Goal: Browse casually

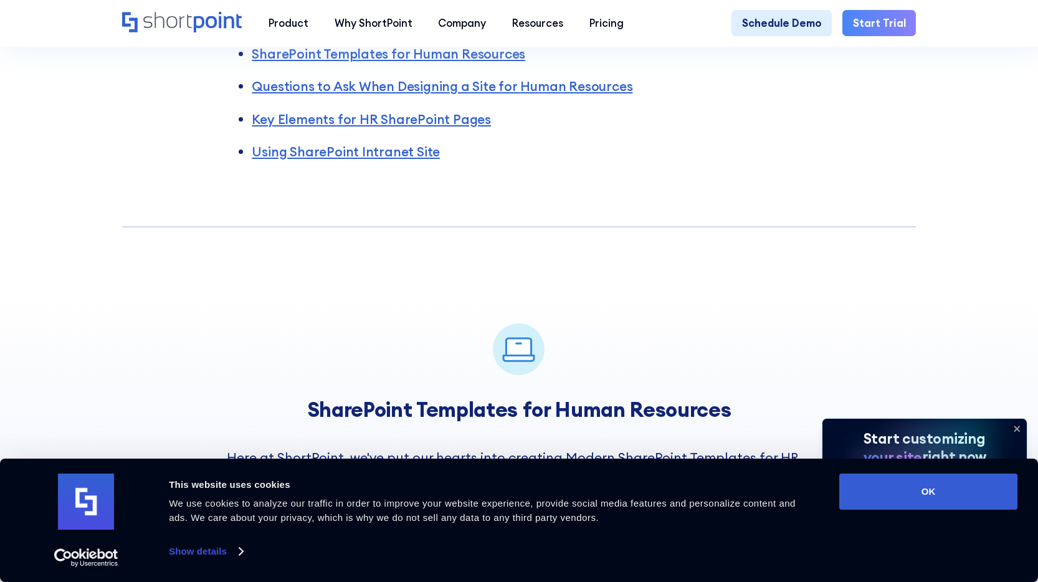
scroll to position [748, 0]
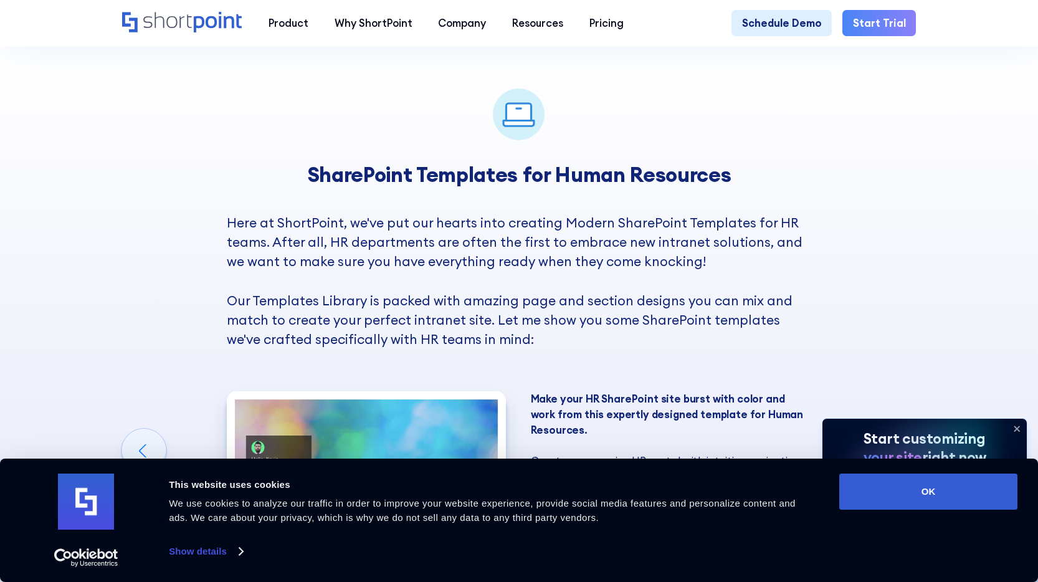
click at [1016, 430] on icon at bounding box center [1016, 429] width 20 height 20
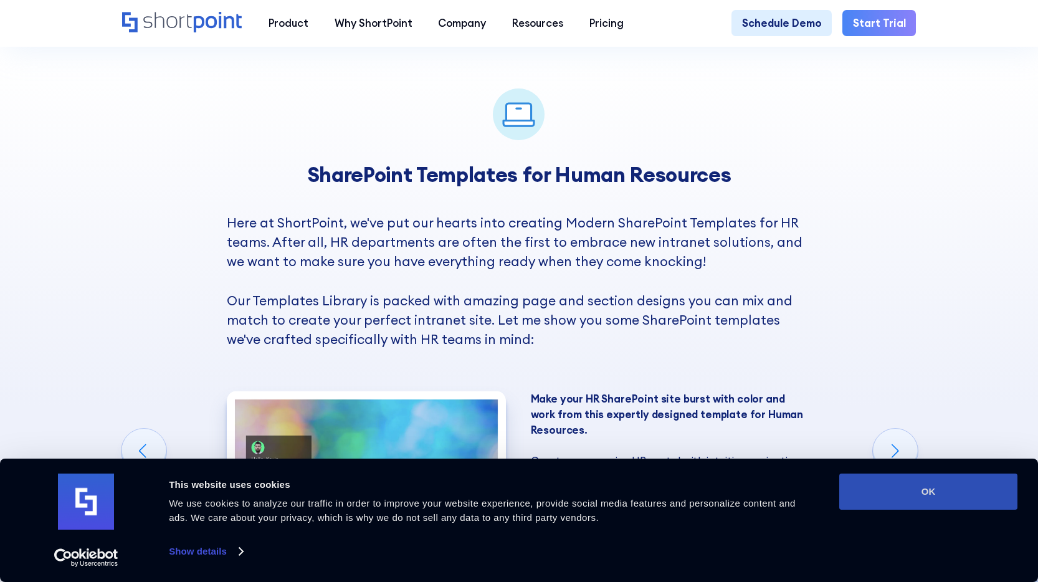
click at [960, 493] on button "OK" at bounding box center [928, 491] width 178 height 36
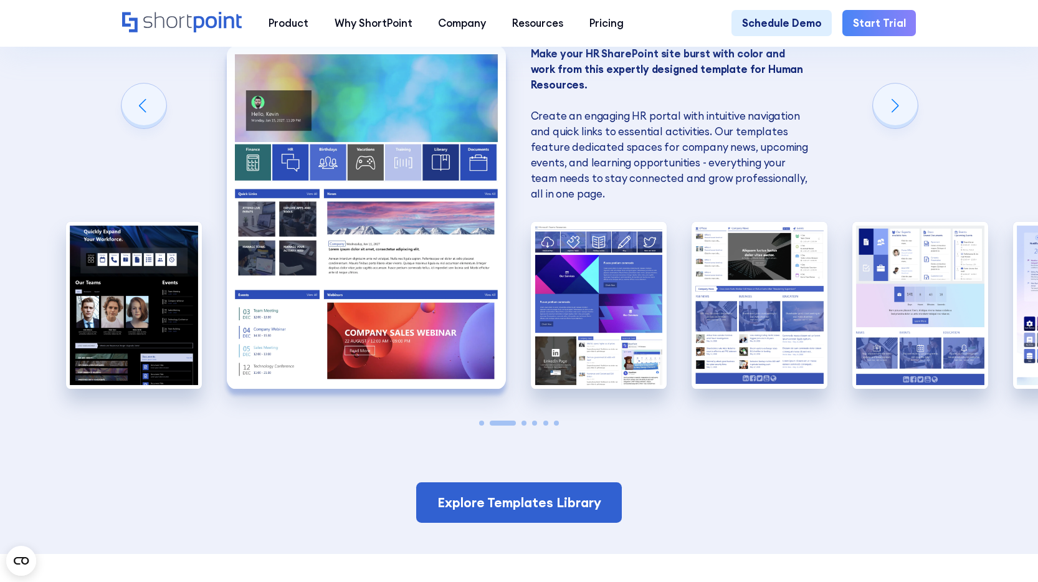
scroll to position [1053, 0]
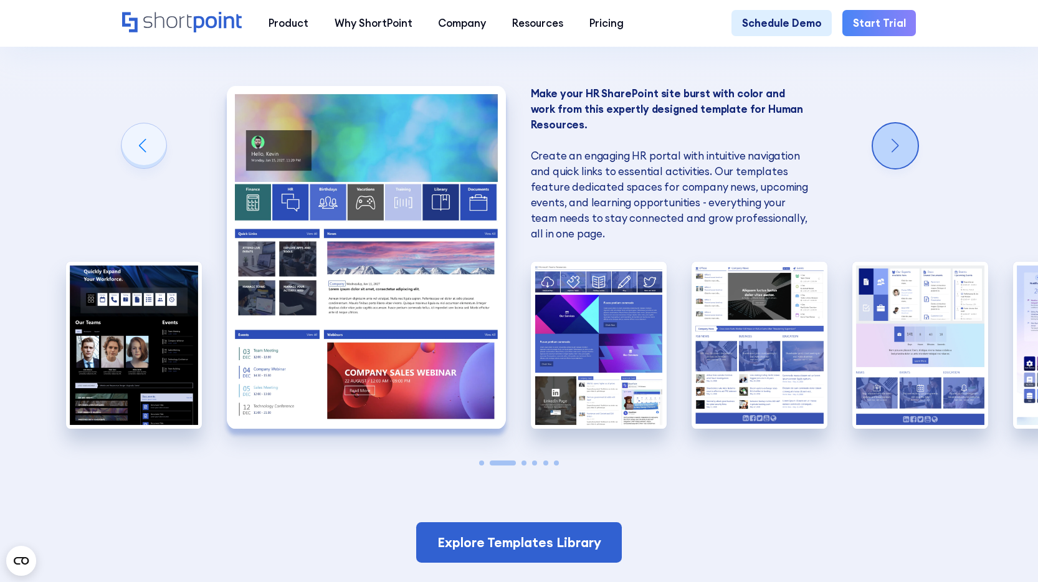
click at [905, 139] on div "Next slide" at bounding box center [895, 145] width 45 height 45
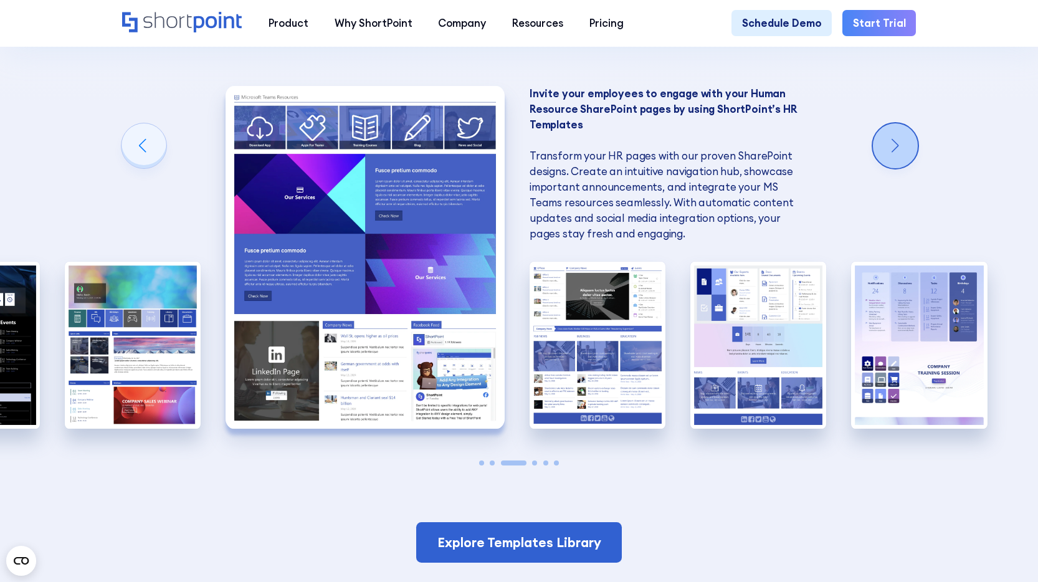
click at [905, 139] on div "Next slide" at bounding box center [895, 145] width 45 height 45
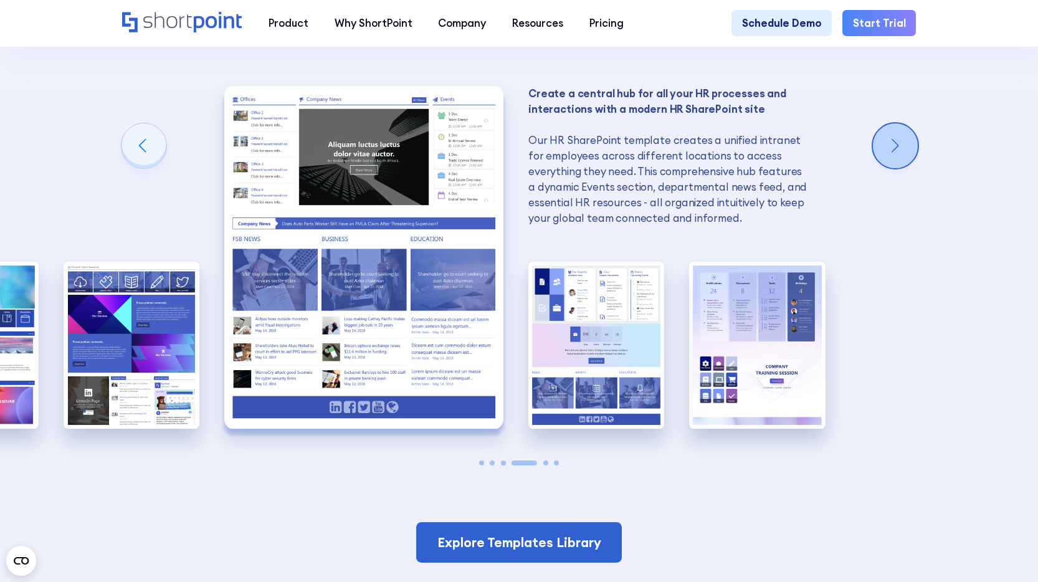
click at [905, 139] on div "Next slide" at bounding box center [895, 145] width 45 height 45
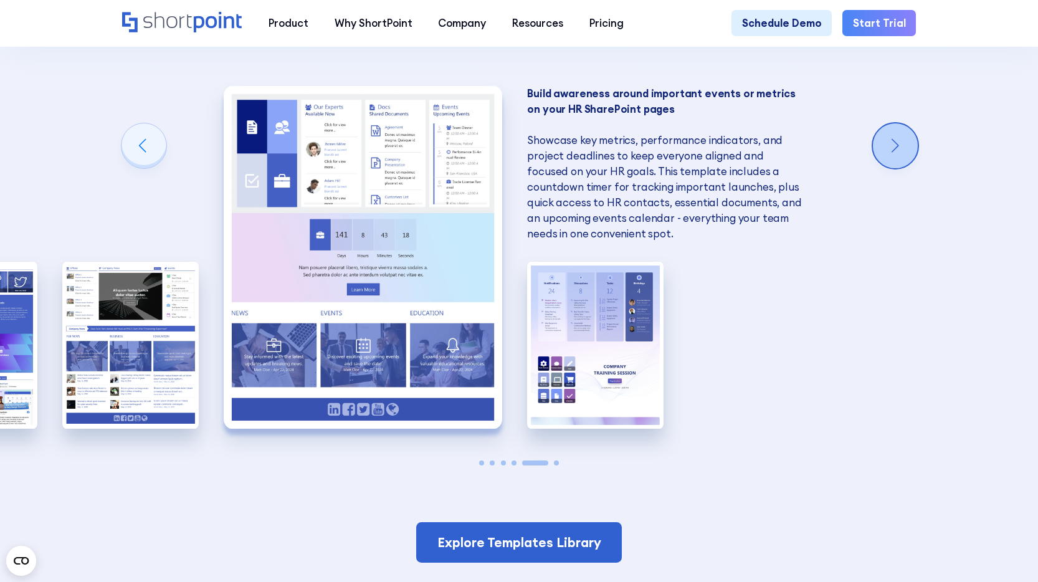
click at [905, 139] on div "Next slide" at bounding box center [895, 145] width 45 height 45
